Goal: Task Accomplishment & Management: Manage account settings

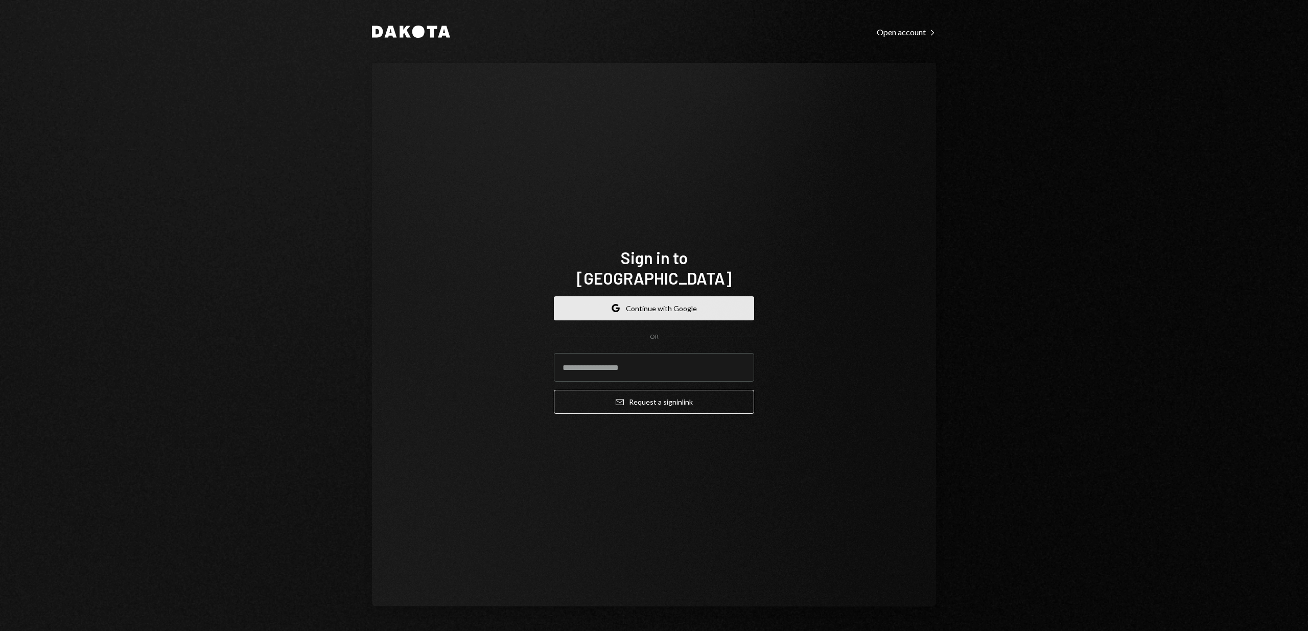
click at [612, 304] on icon "Google" at bounding box center [616, 308] width 8 height 8
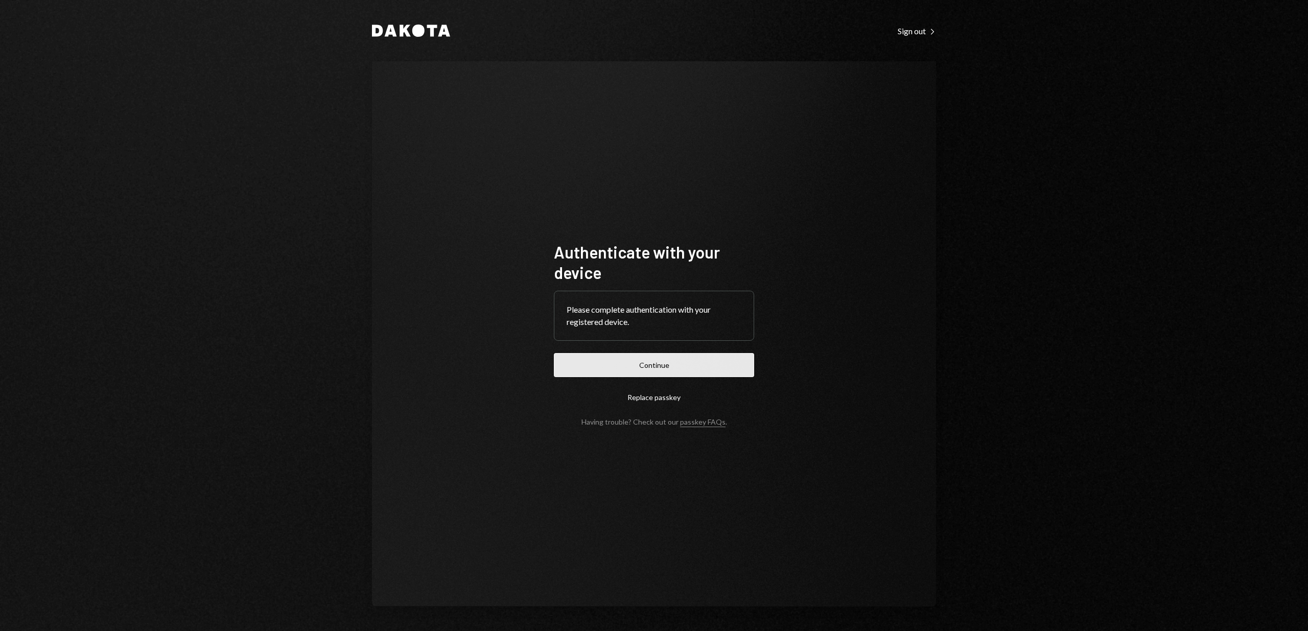
click at [640, 369] on button "Continue" at bounding box center [654, 365] width 200 height 24
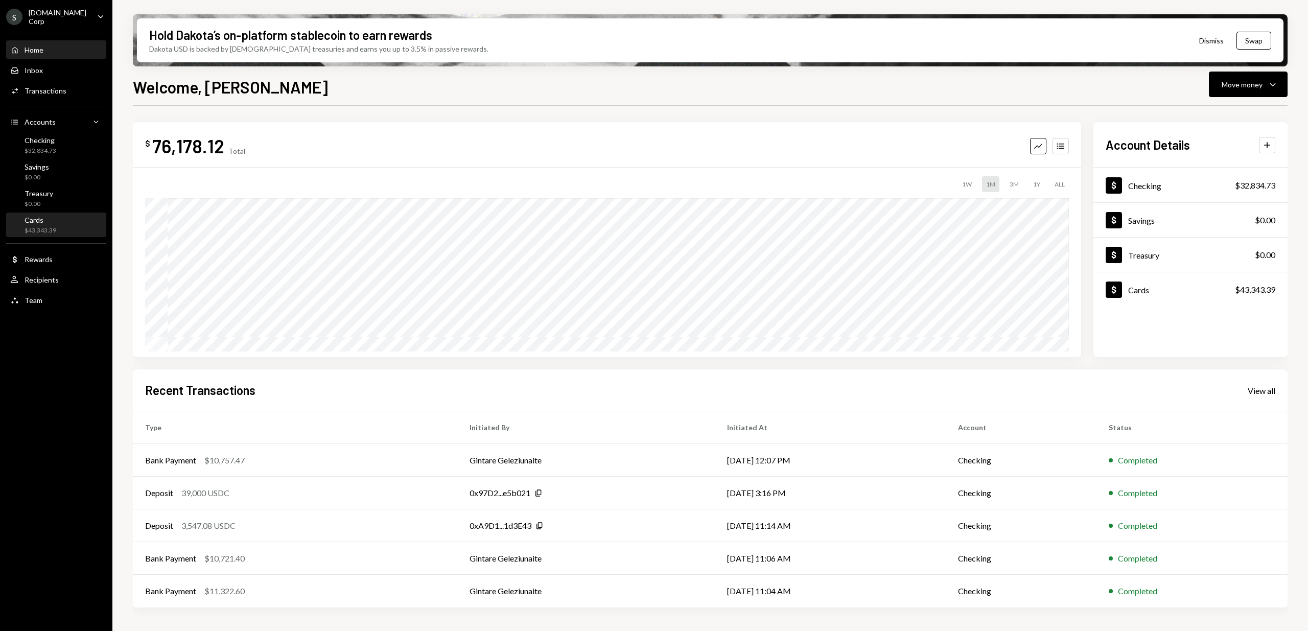
click at [48, 229] on div "$43,343.39" at bounding box center [41, 230] width 32 height 9
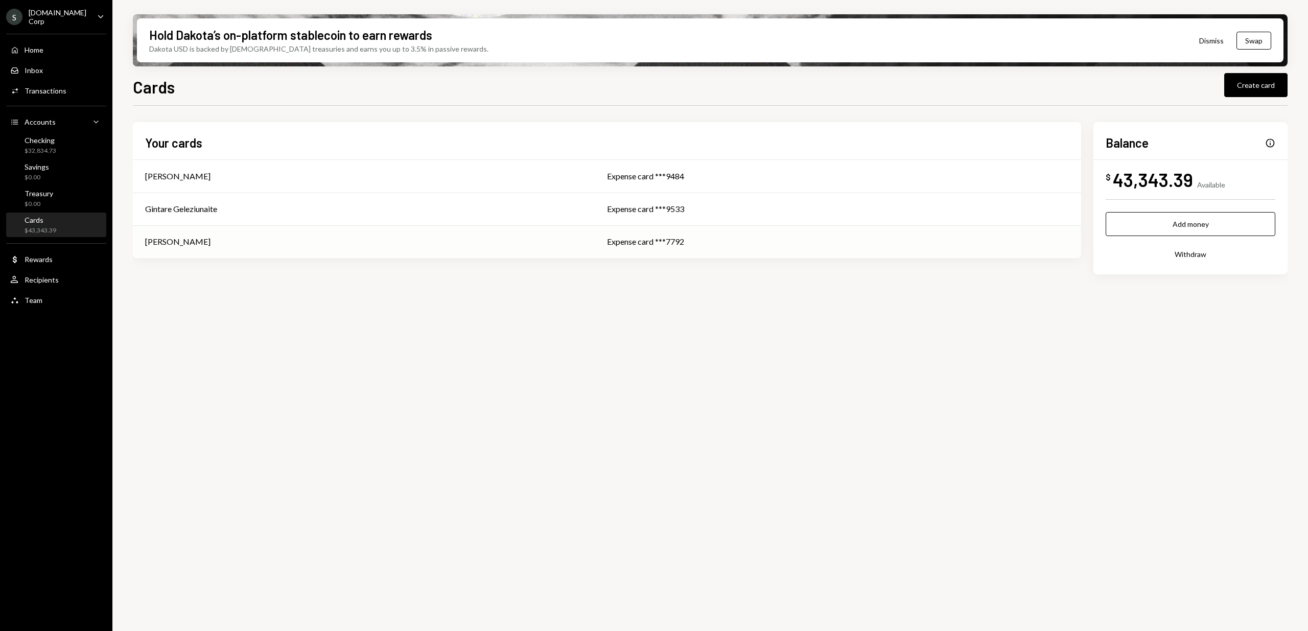
click at [211, 244] on div "[PERSON_NAME]" at bounding box center [363, 242] width 437 height 12
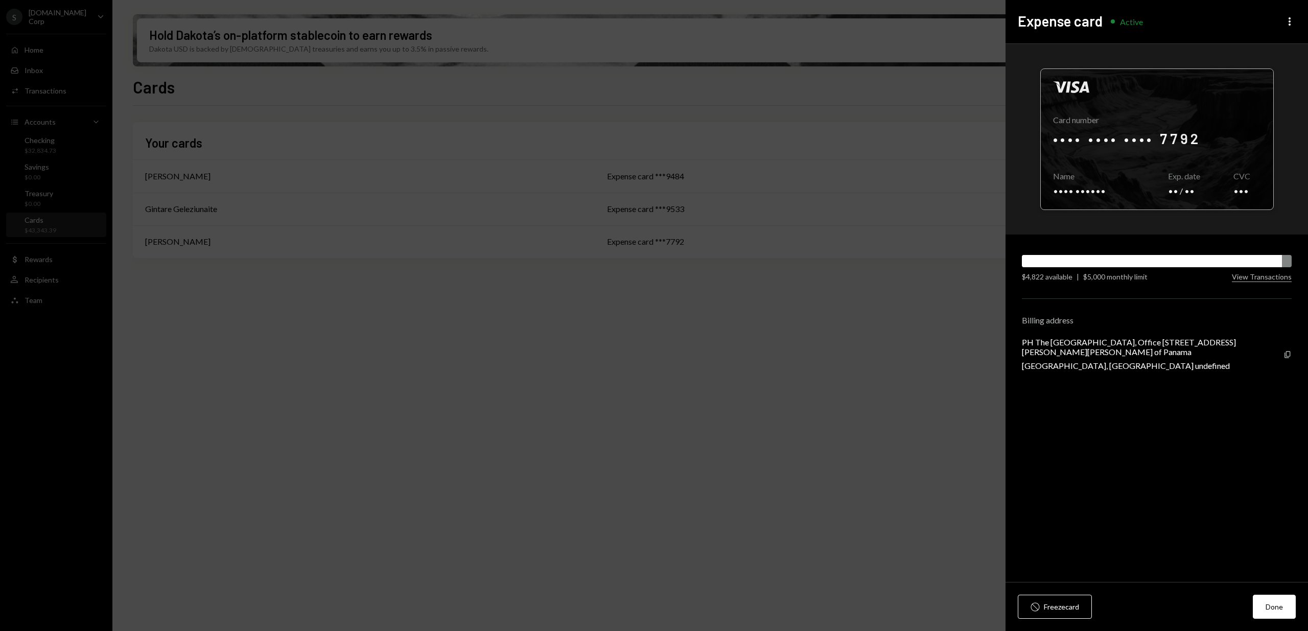
click at [1124, 142] on div at bounding box center [1157, 139] width 232 height 140
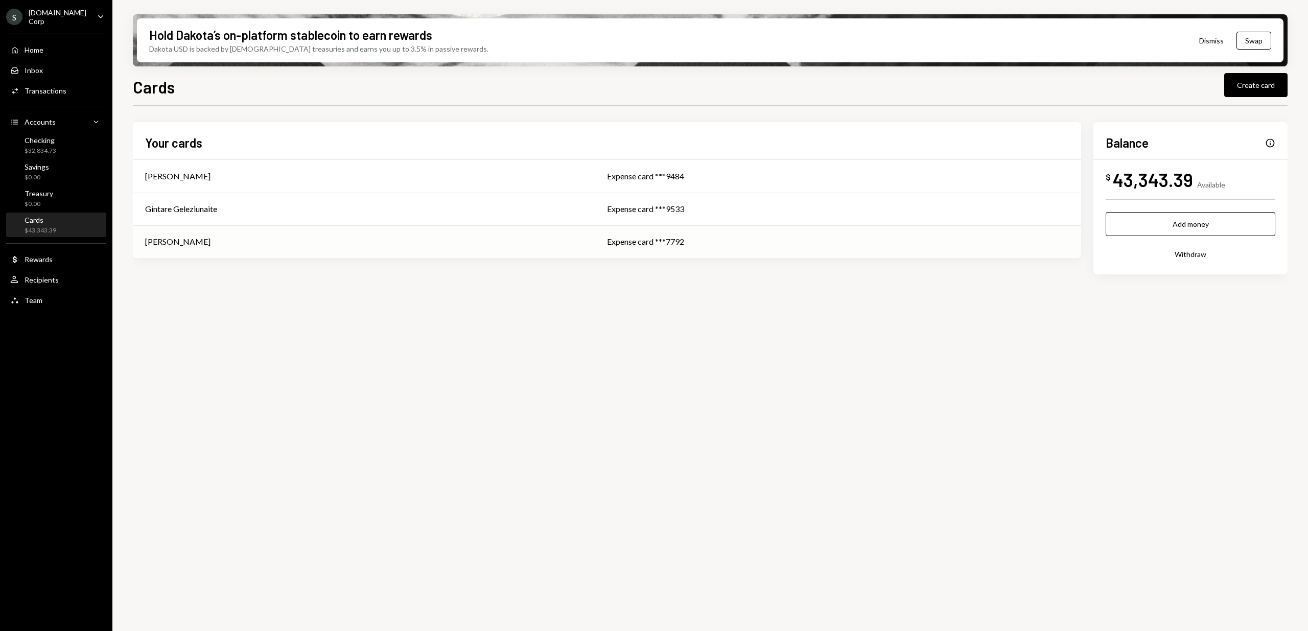
click at [418, 241] on div "[PERSON_NAME]" at bounding box center [363, 242] width 437 height 12
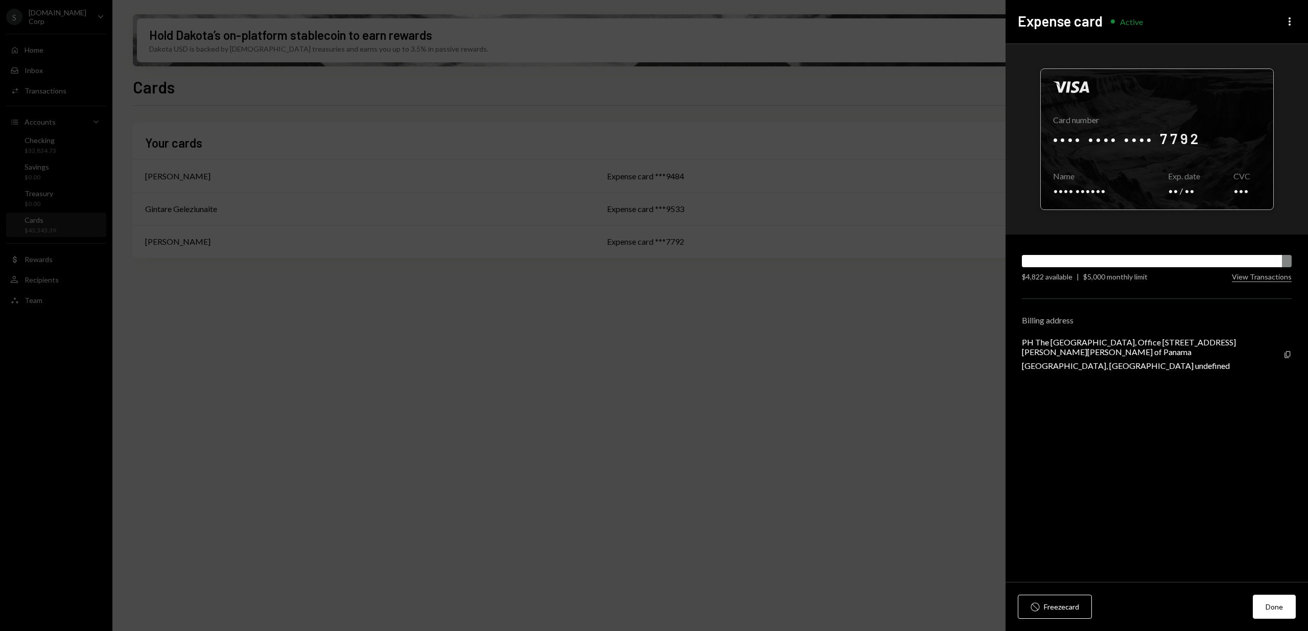
drag, startPoint x: 1143, startPoint y: 138, endPoint x: 1178, endPoint y: 142, distance: 35.4
click at [1143, 138] on div at bounding box center [1157, 139] width 232 height 140
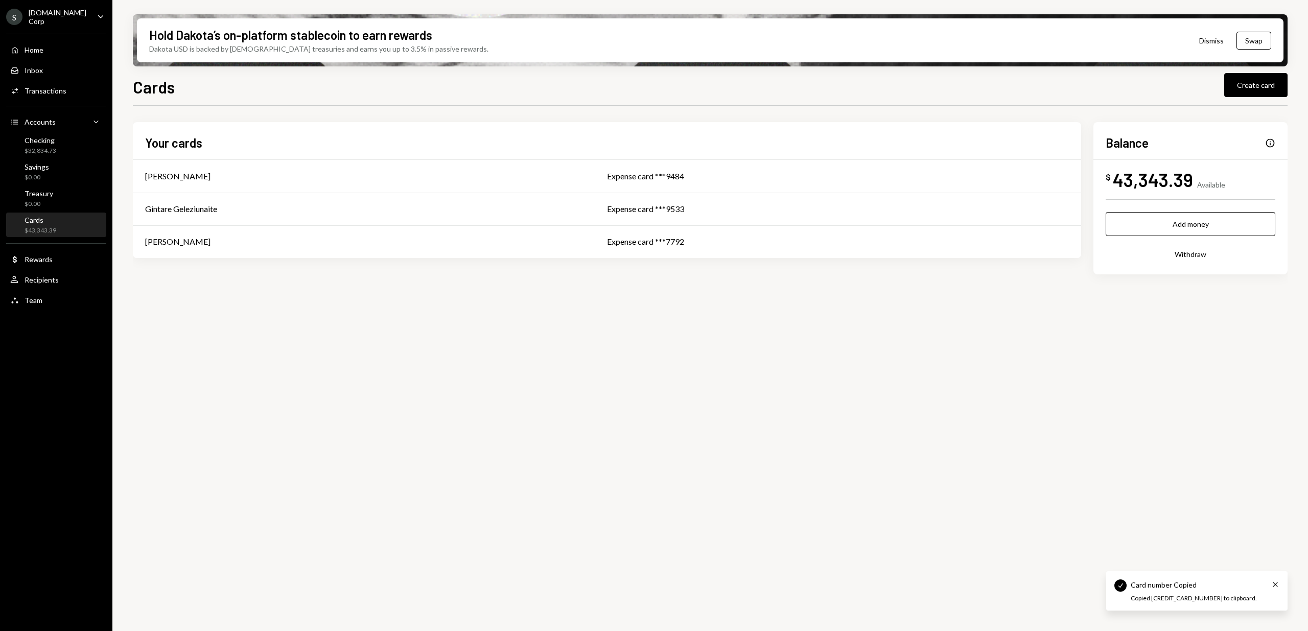
drag, startPoint x: 719, startPoint y: 401, endPoint x: 783, endPoint y: 317, distance: 105.4
click at [812, 227] on td "Expense card ***7792" at bounding box center [838, 241] width 486 height 33
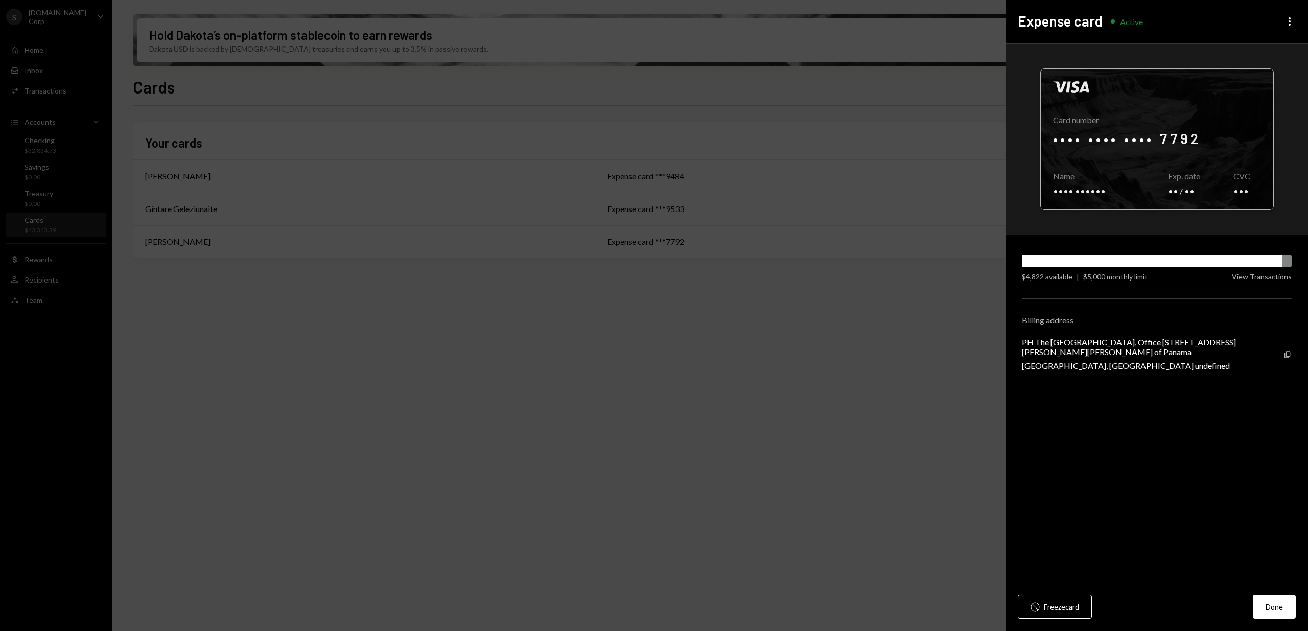
click at [1201, 137] on div at bounding box center [1157, 139] width 232 height 140
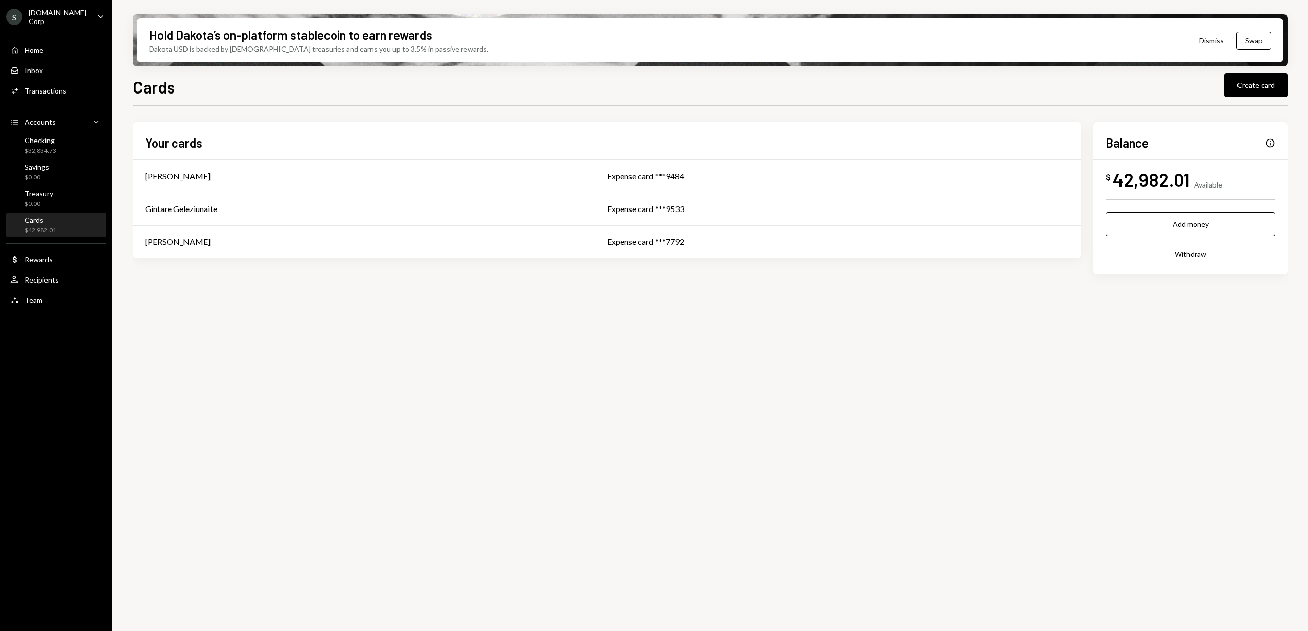
drag, startPoint x: 838, startPoint y: 325, endPoint x: 946, endPoint y: 153, distance: 202.9
click at [223, 247] on div "[PERSON_NAME]" at bounding box center [363, 242] width 437 height 12
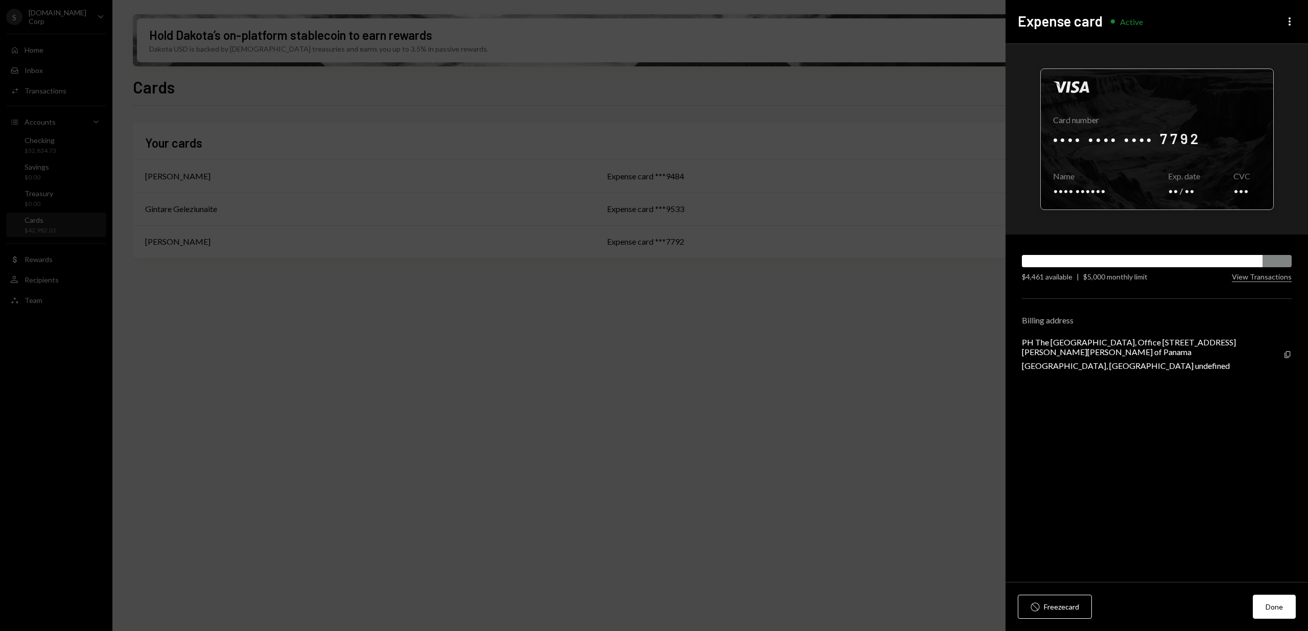
click at [1211, 155] on div at bounding box center [1157, 139] width 232 height 140
